Goal: Navigation & Orientation: Find specific page/section

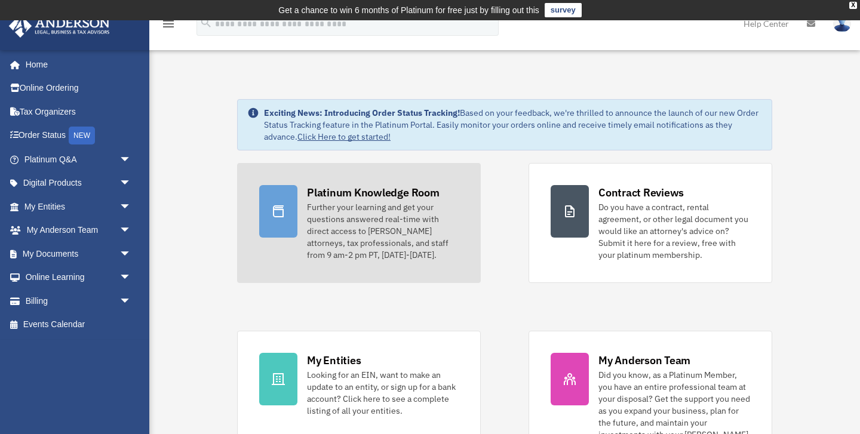
click at [373, 185] on div "Platinum Knowledge Room" at bounding box center [373, 192] width 133 height 15
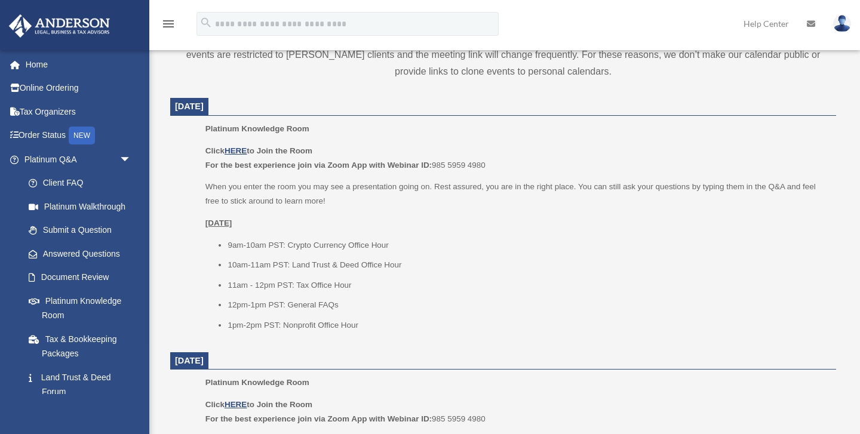
scroll to position [477, 0]
click at [240, 150] on u "HERE" at bounding box center [236, 148] width 22 height 9
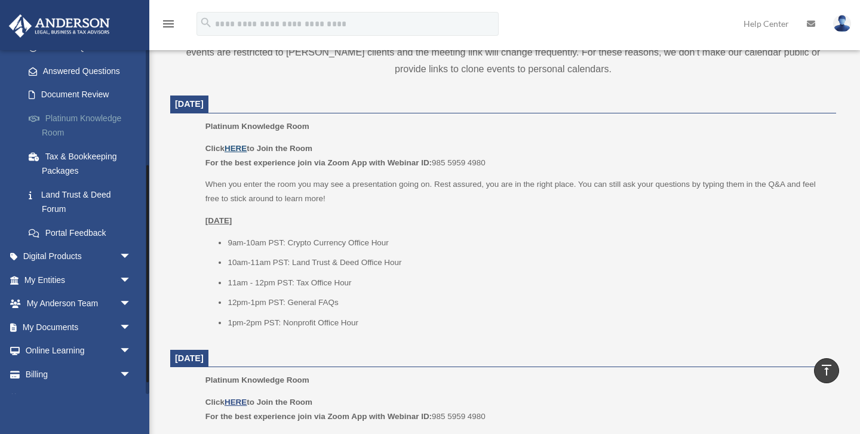
scroll to position [201, 0]
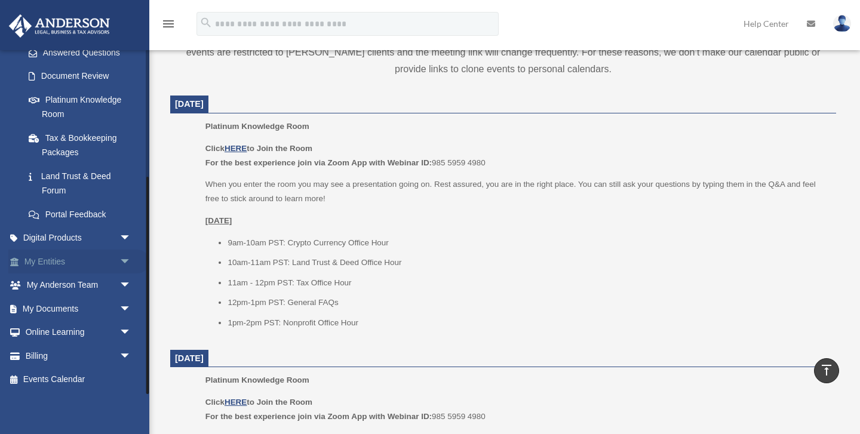
click at [72, 261] on link "My Entities arrow_drop_down" at bounding box center [78, 262] width 141 height 24
click at [42, 259] on link "My Entities arrow_drop_down" at bounding box center [78, 262] width 141 height 24
click at [127, 264] on span "arrow_drop_down" at bounding box center [131, 262] width 24 height 24
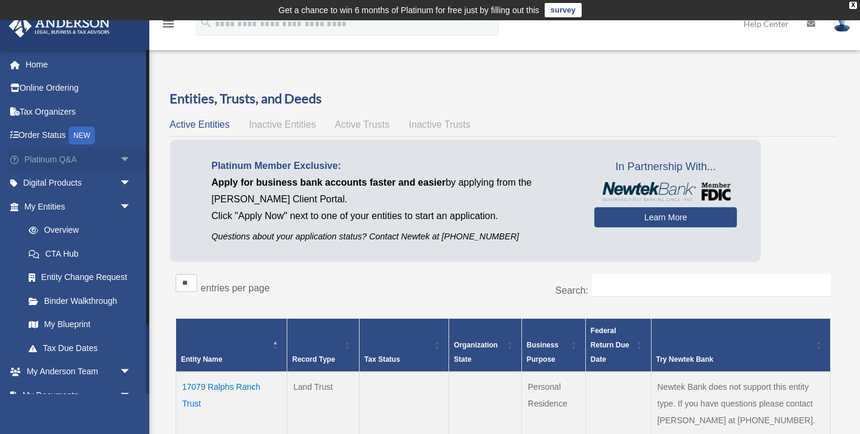
click at [60, 159] on link "Platinum Q&A arrow_drop_down" at bounding box center [78, 160] width 141 height 24
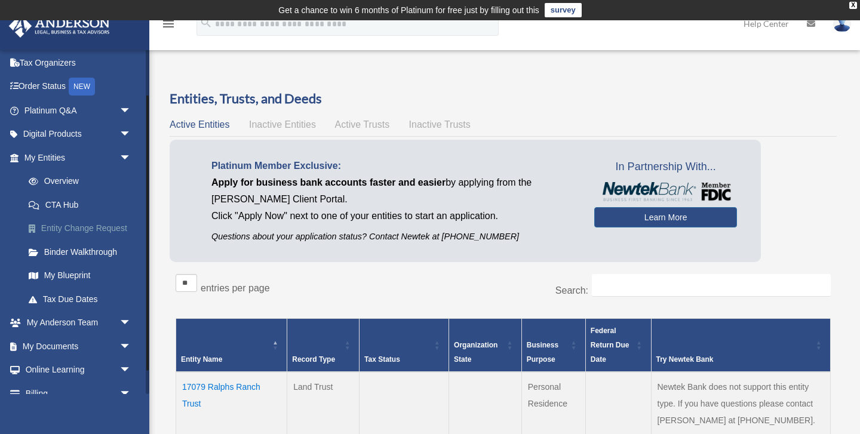
scroll to position [87, 0]
